Goal: Task Accomplishment & Management: Manage account settings

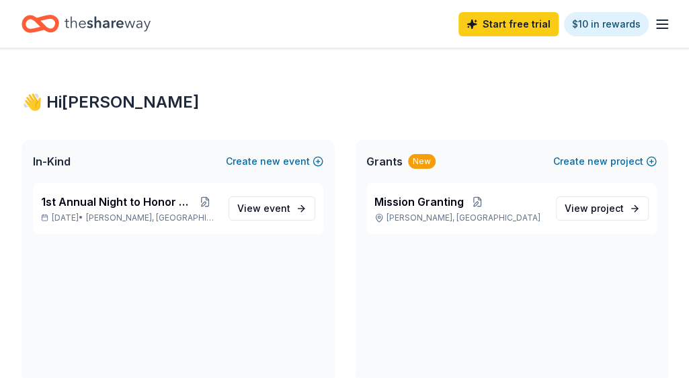
click at [90, 18] on icon "Home" at bounding box center [108, 24] width 86 height 28
click at [37, 26] on icon "Home" at bounding box center [41, 24] width 38 height 32
click at [406, 202] on span "Mission Granting" at bounding box center [419, 202] width 89 height 16
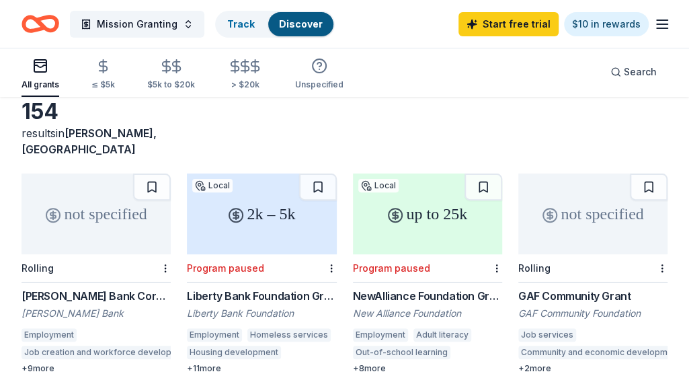
scroll to position [135, 0]
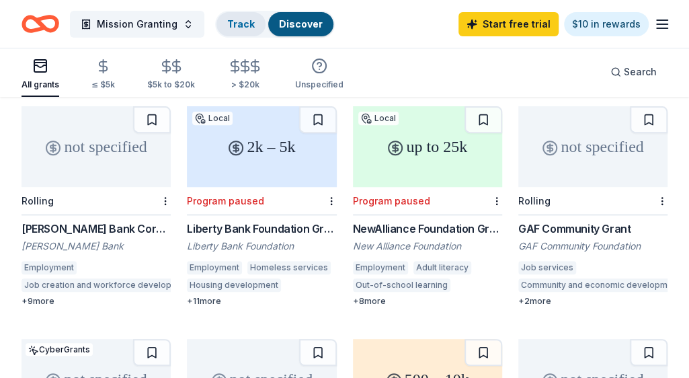
click at [233, 21] on link "Track" at bounding box center [241, 23] width 28 height 11
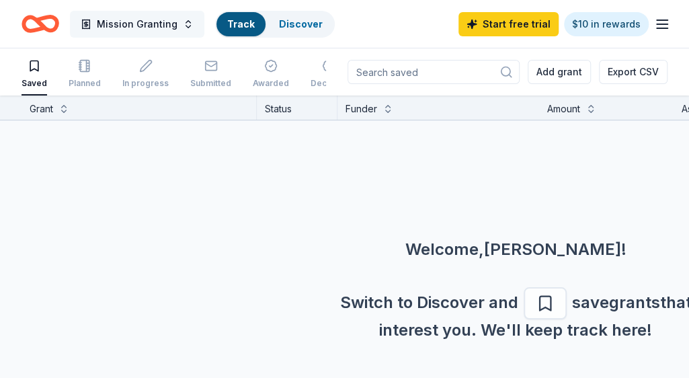
click at [182, 24] on button "Mission Granting" at bounding box center [137, 24] width 135 height 27
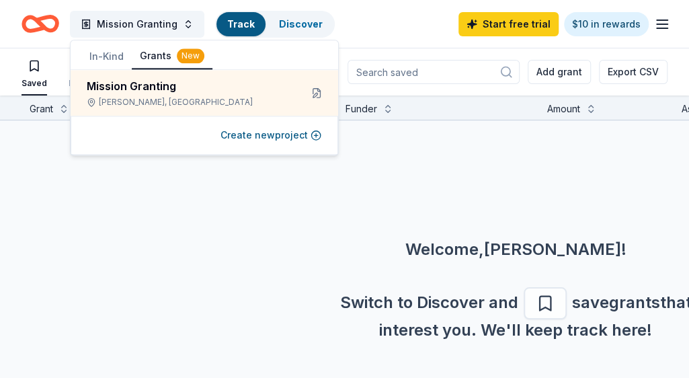
click at [110, 57] on button "In-Kind" at bounding box center [106, 56] width 50 height 24
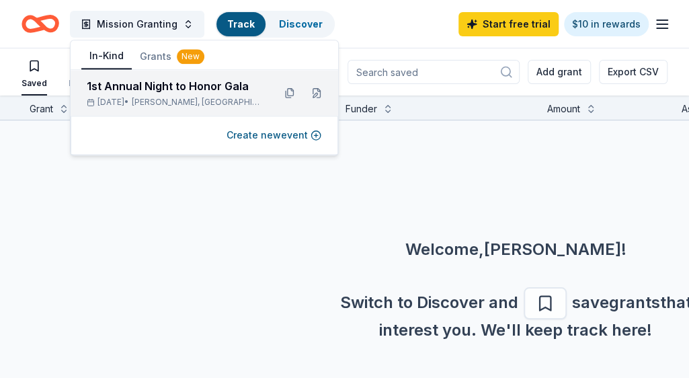
click at [110, 85] on div "1st Annual Night to Honor Gala" at bounding box center [175, 86] width 176 height 16
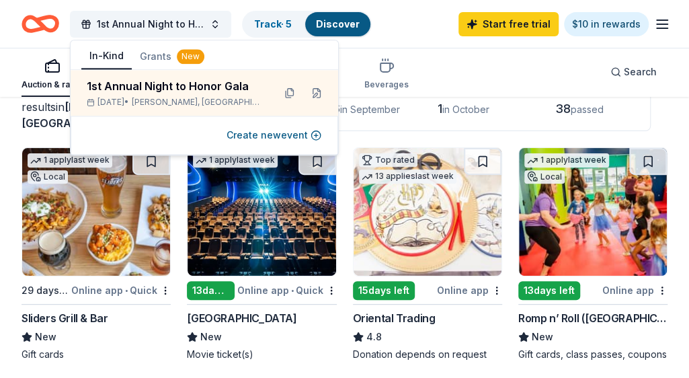
scroll to position [135, 0]
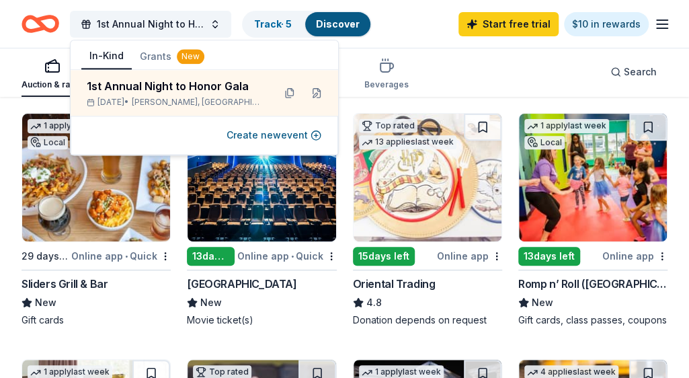
click at [268, 201] on img at bounding box center [262, 178] width 148 height 128
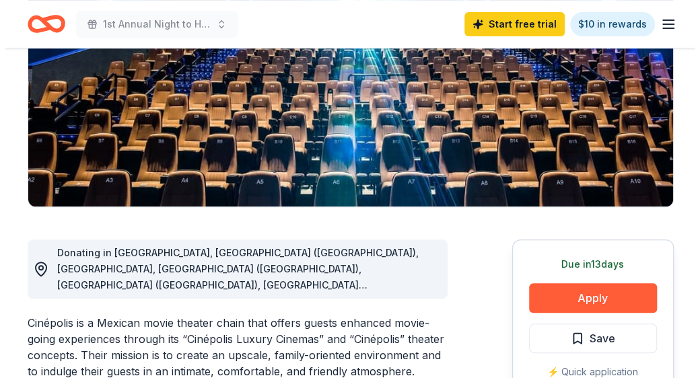
scroll to position [269, 0]
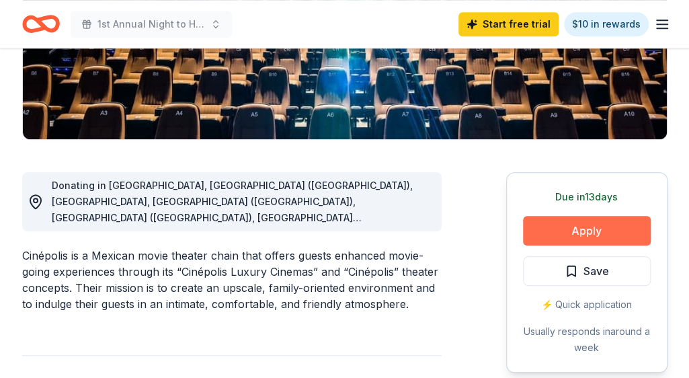
click at [595, 233] on button "Apply" at bounding box center [587, 231] width 128 height 30
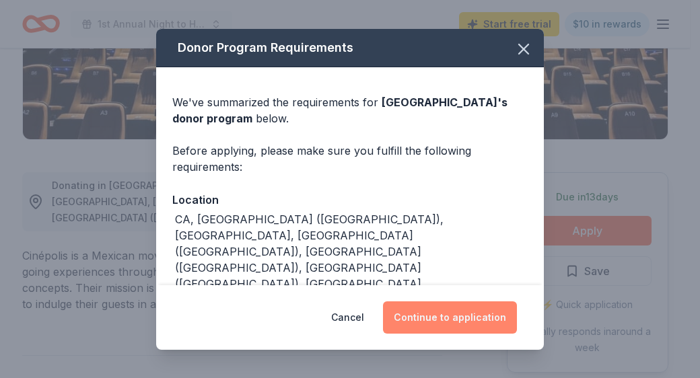
click at [440, 318] on button "Continue to application" at bounding box center [450, 317] width 134 height 32
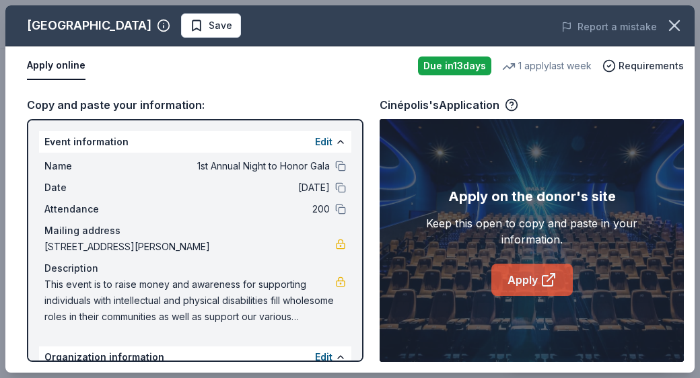
click at [518, 276] on link "Apply" at bounding box center [531, 280] width 81 height 32
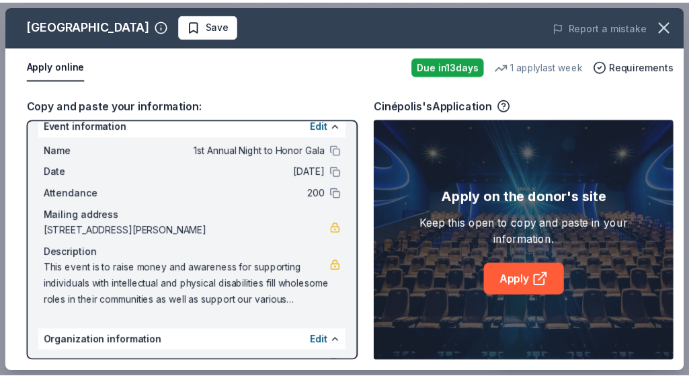
scroll to position [0, 0]
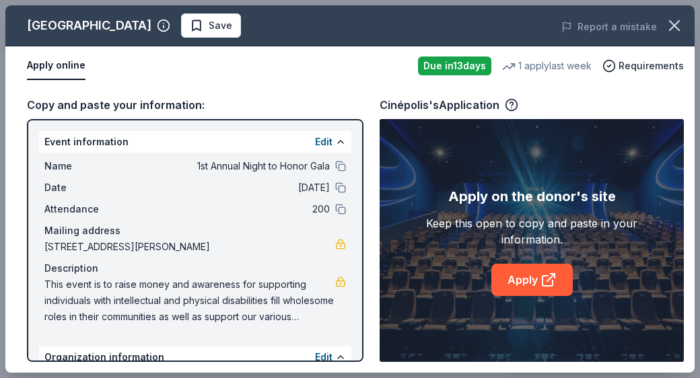
click at [46, 64] on button "Apply online" at bounding box center [56, 66] width 59 height 28
click at [666, 22] on icon "button" at bounding box center [674, 25] width 19 height 19
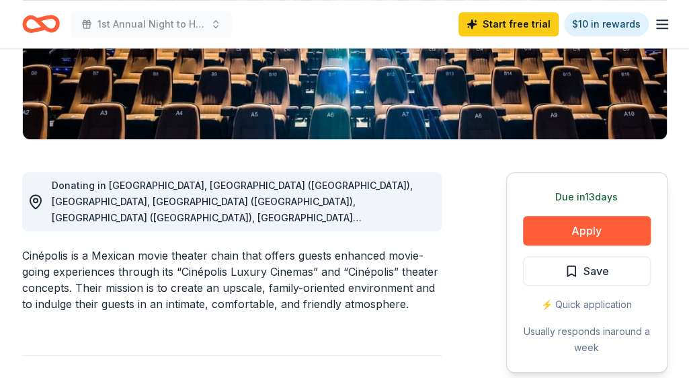
click at [45, 29] on icon "Home" at bounding box center [46, 23] width 21 height 13
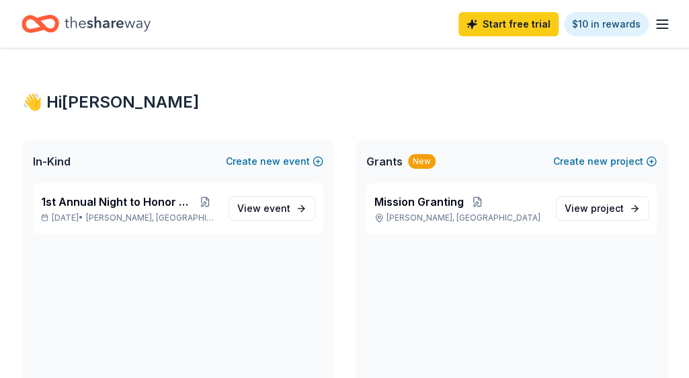
click at [662, 22] on icon "button" at bounding box center [662, 24] width 16 height 16
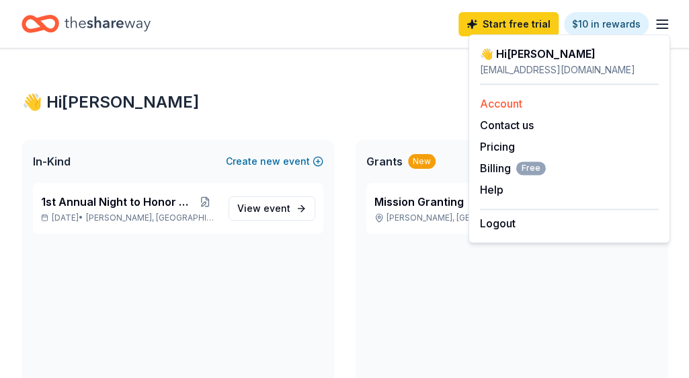
click at [509, 102] on link "Account" at bounding box center [501, 103] width 42 height 13
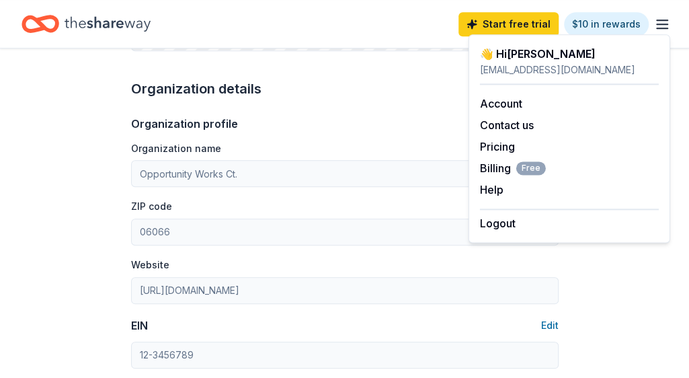
scroll to position [538, 0]
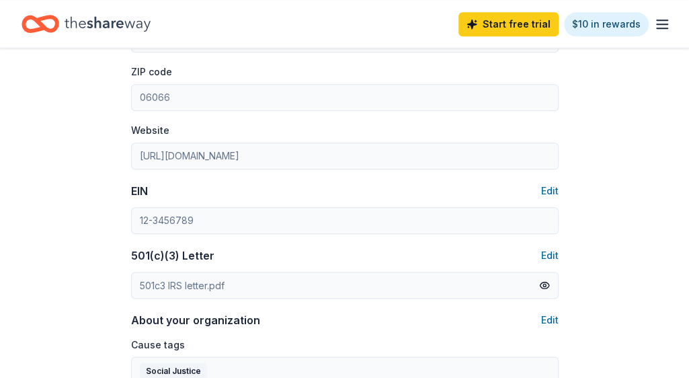
click at [633, 279] on div "Account About me Profile Edit First name Rita Last name Mccarty Role Event Coor…" at bounding box center [344, 111] width 689 height 1202
click at [553, 187] on button "Edit" at bounding box center [549, 191] width 17 height 16
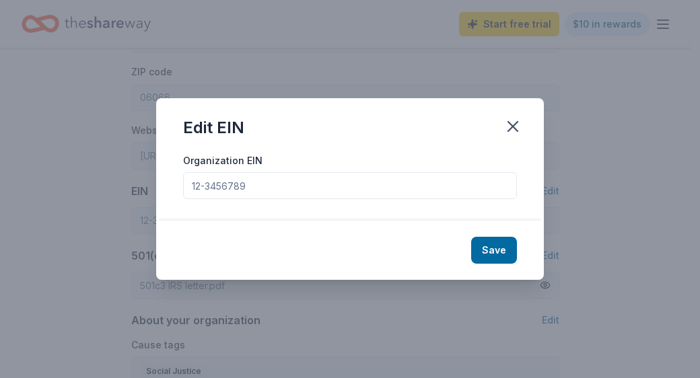
drag, startPoint x: 250, startPoint y: 187, endPoint x: 133, endPoint y: 178, distance: 117.4
click at [133, 178] on div "Edit EIN Organization EIN Save" at bounding box center [350, 189] width 700 height 378
drag, startPoint x: 258, startPoint y: 184, endPoint x: 196, endPoint y: 180, distance: 62.7
click at [207, 181] on input "Organization EIN" at bounding box center [350, 185] width 334 height 27
drag, startPoint x: 191, startPoint y: 183, endPoint x: 253, endPoint y: 184, distance: 61.9
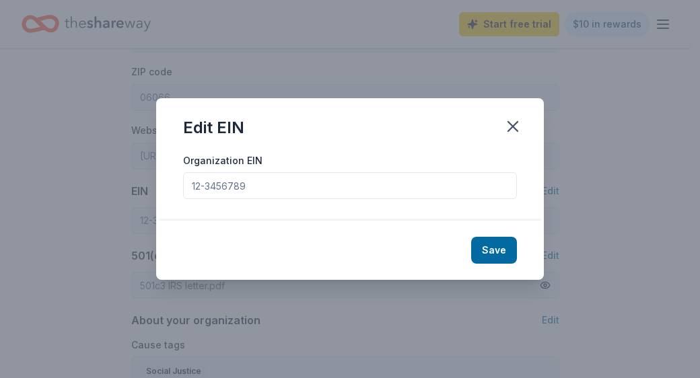
click at [253, 184] on input "Organization EIN" at bounding box center [350, 185] width 334 height 27
click at [239, 185] on input "Organization EIN" at bounding box center [350, 185] width 334 height 27
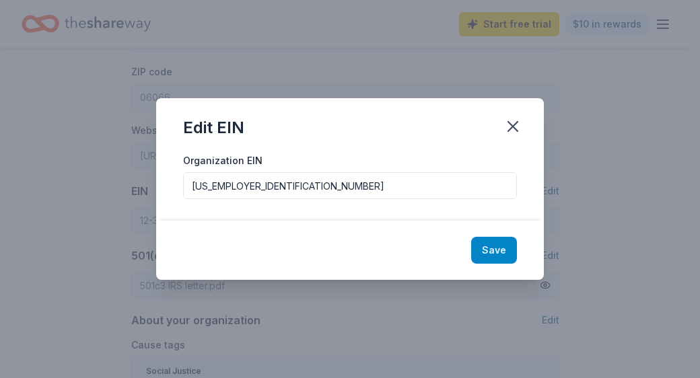
type input "27-1920727"
click at [478, 248] on button "Save" at bounding box center [494, 250] width 46 height 27
type input "27-1920727"
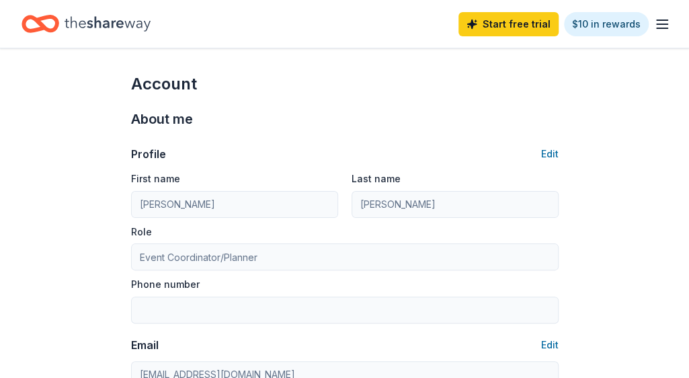
scroll to position [0, 0]
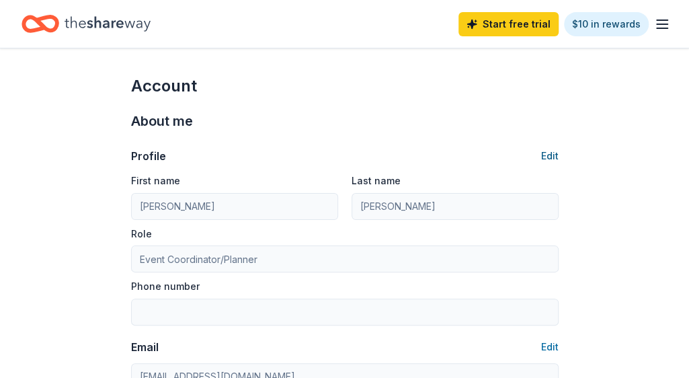
click at [546, 153] on button "Edit" at bounding box center [549, 156] width 17 height 16
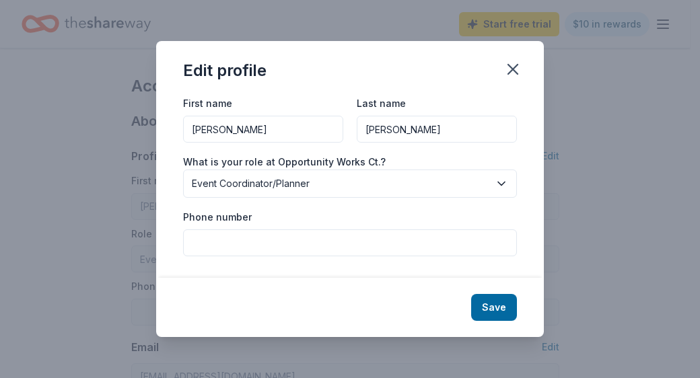
click at [199, 246] on input "Phone number" at bounding box center [350, 242] width 334 height 27
type input "8609519519"
click at [494, 306] on button "Save" at bounding box center [494, 307] width 46 height 27
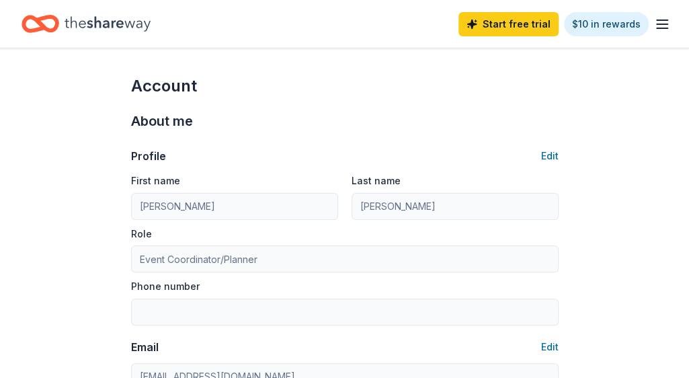
type input "8609519519"
click at [125, 19] on icon "Home" at bounding box center [108, 24] width 86 height 28
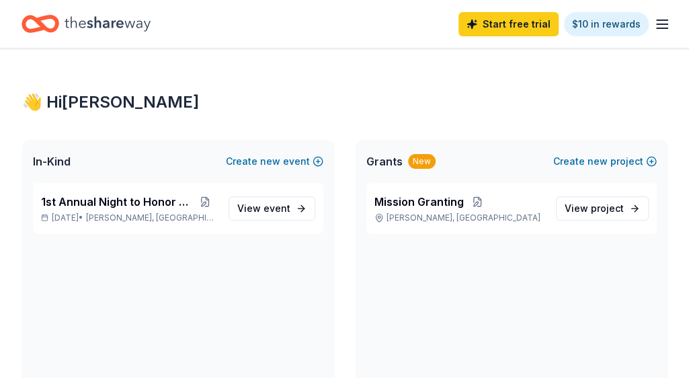
click at [101, 26] on icon "Home" at bounding box center [108, 24] width 86 height 28
click at [147, 201] on span "1st Annual Night to Honor Gala" at bounding box center [117, 202] width 152 height 16
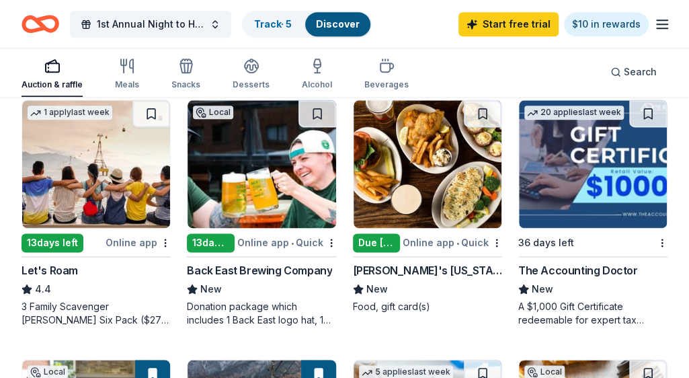
scroll to position [673, 0]
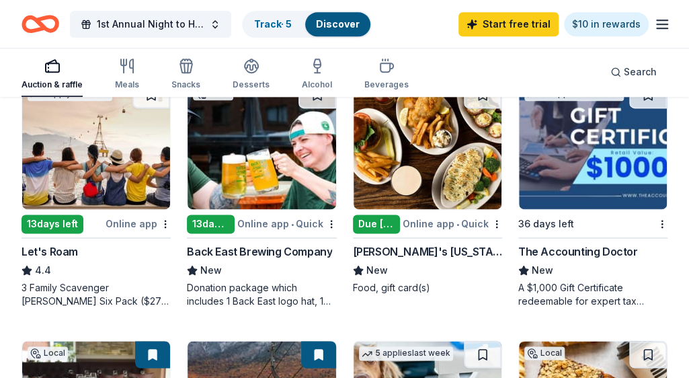
click at [380, 224] on div "Due [DATE]" at bounding box center [376, 224] width 47 height 19
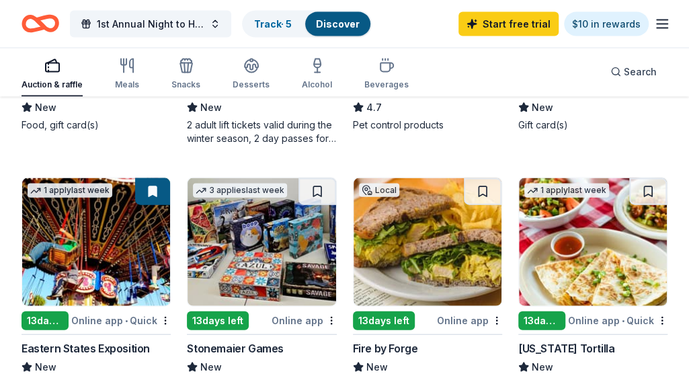
scroll to position [1143, 0]
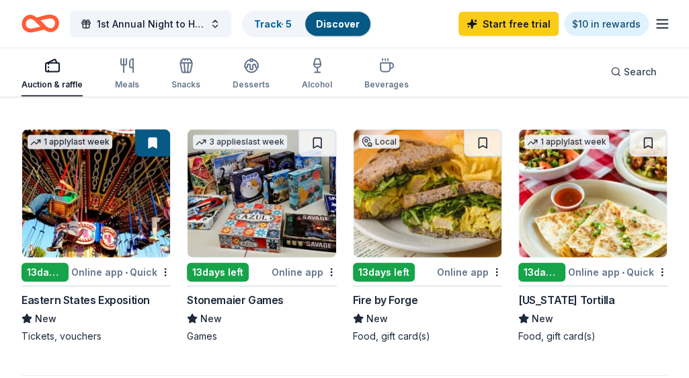
click at [239, 209] on img at bounding box center [262, 194] width 148 height 128
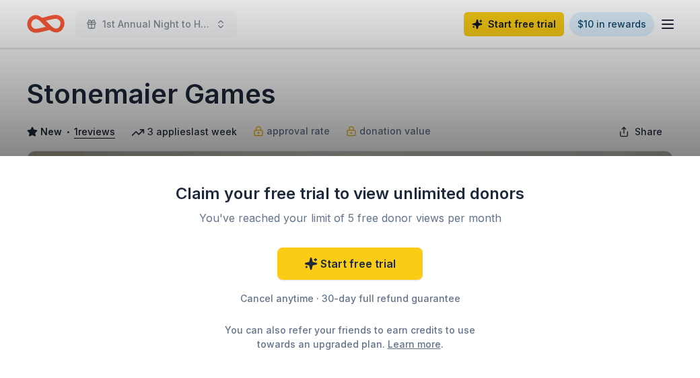
click at [422, 126] on div "Claim your free trial to view unlimited donors You've reached your limit of 5 f…" at bounding box center [350, 189] width 700 height 378
click at [152, 106] on div "Claim your free trial to view unlimited donors You've reached your limit of 5 f…" at bounding box center [350, 189] width 700 height 378
